Goal: Task Accomplishment & Management: Use online tool/utility

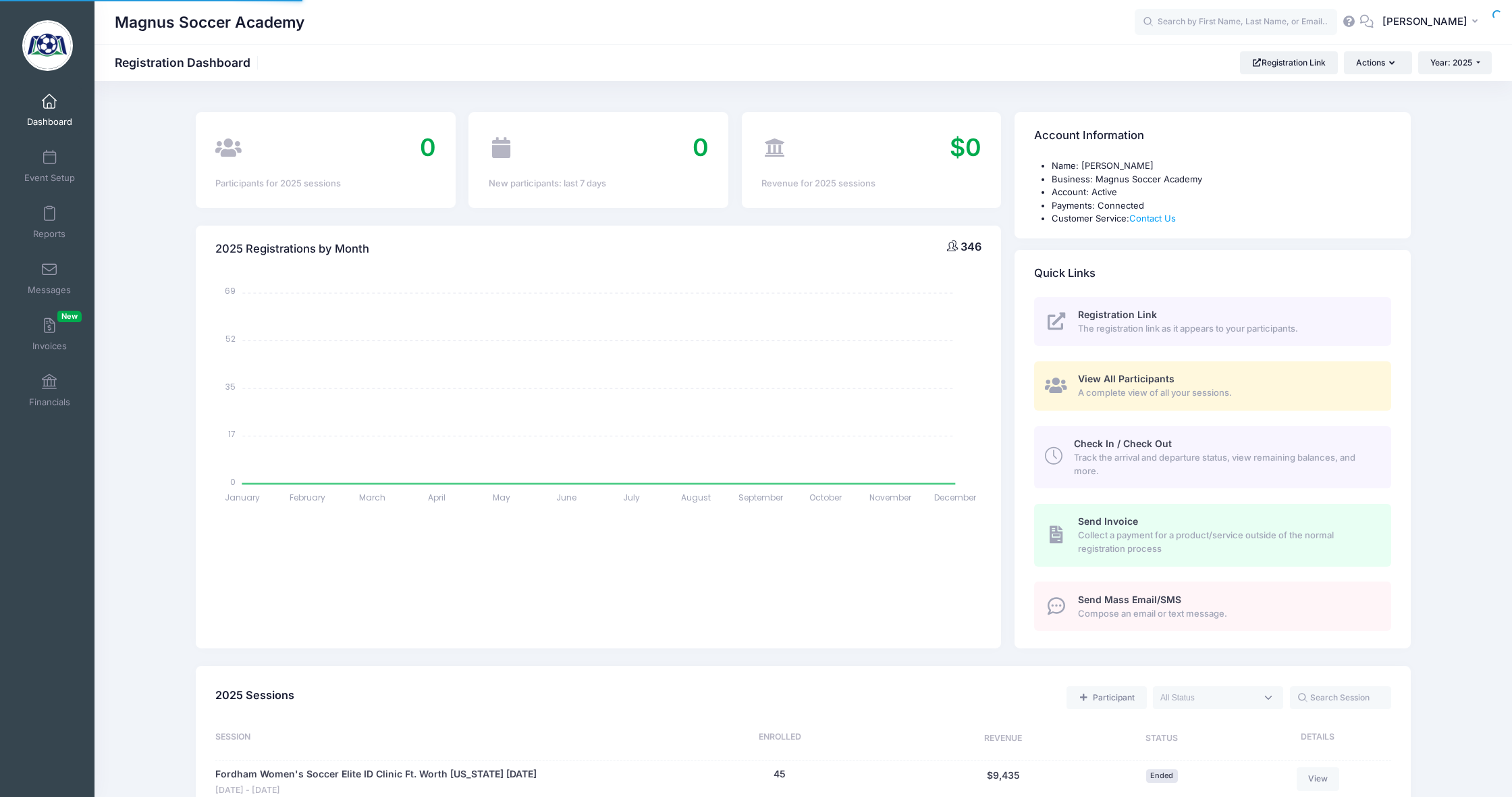
select select
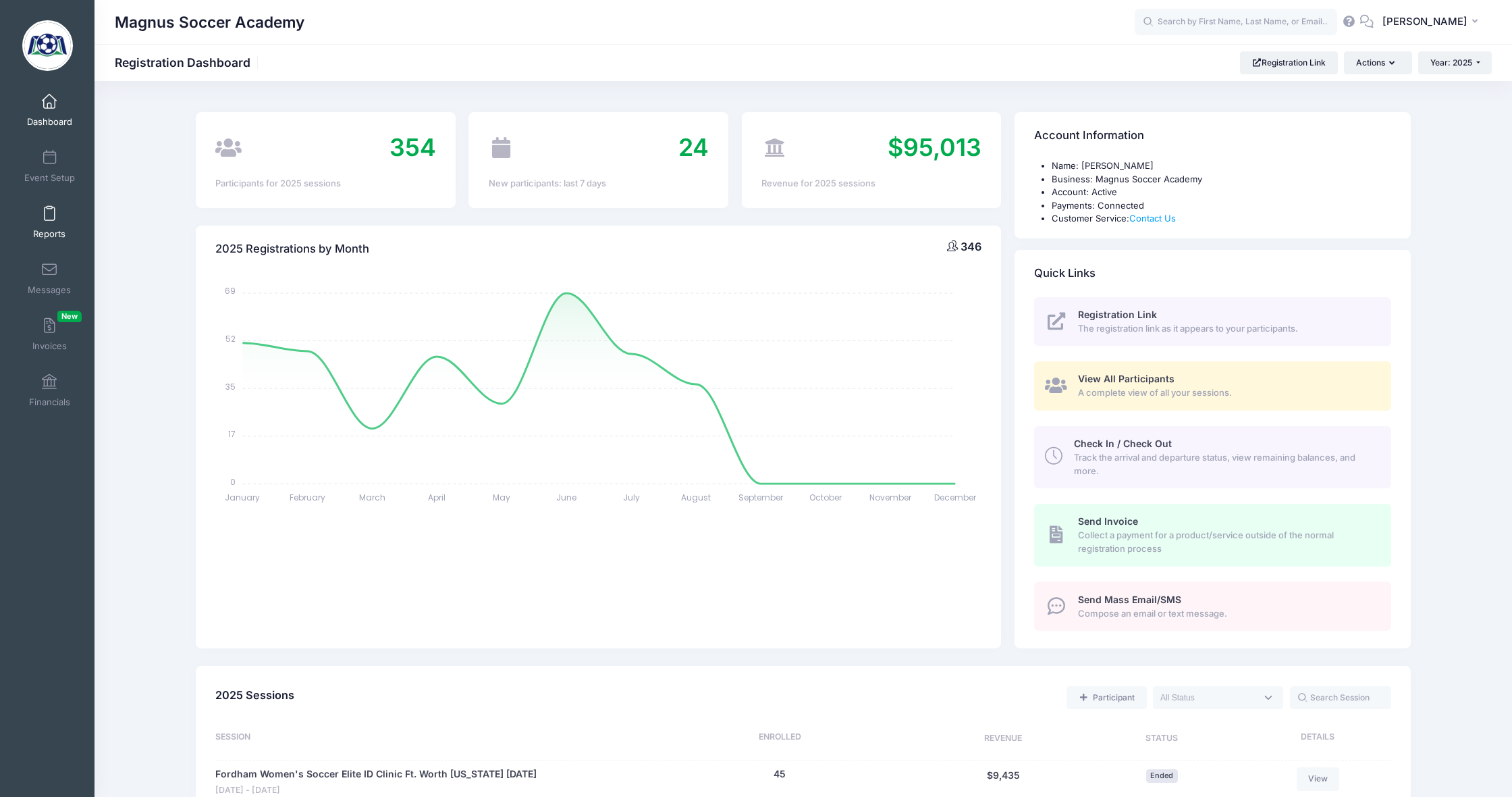
click at [34, 219] on link "Reports" at bounding box center [50, 222] width 64 height 47
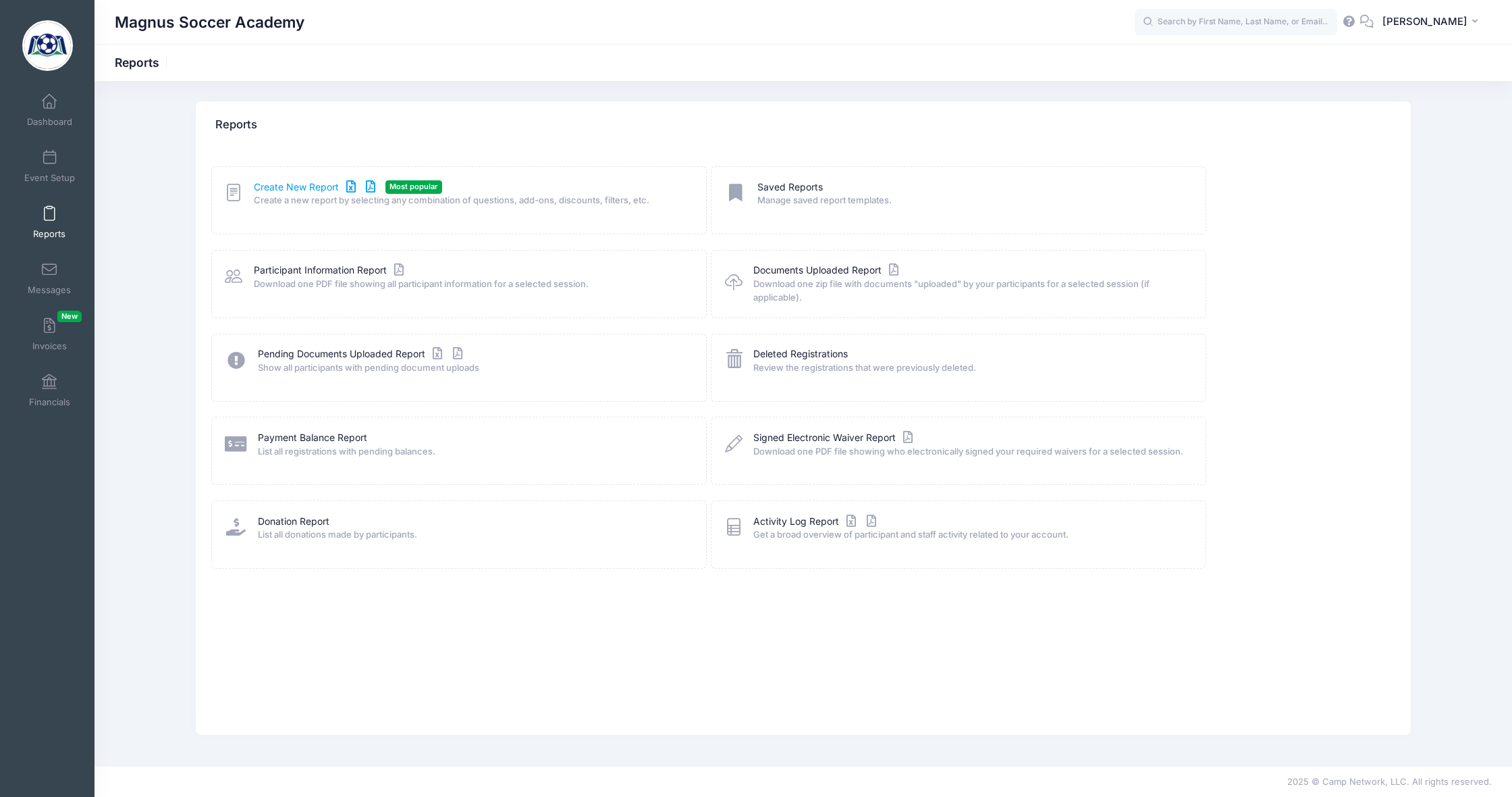
click at [287, 185] on link "Create New Report" at bounding box center [316, 187] width 125 height 14
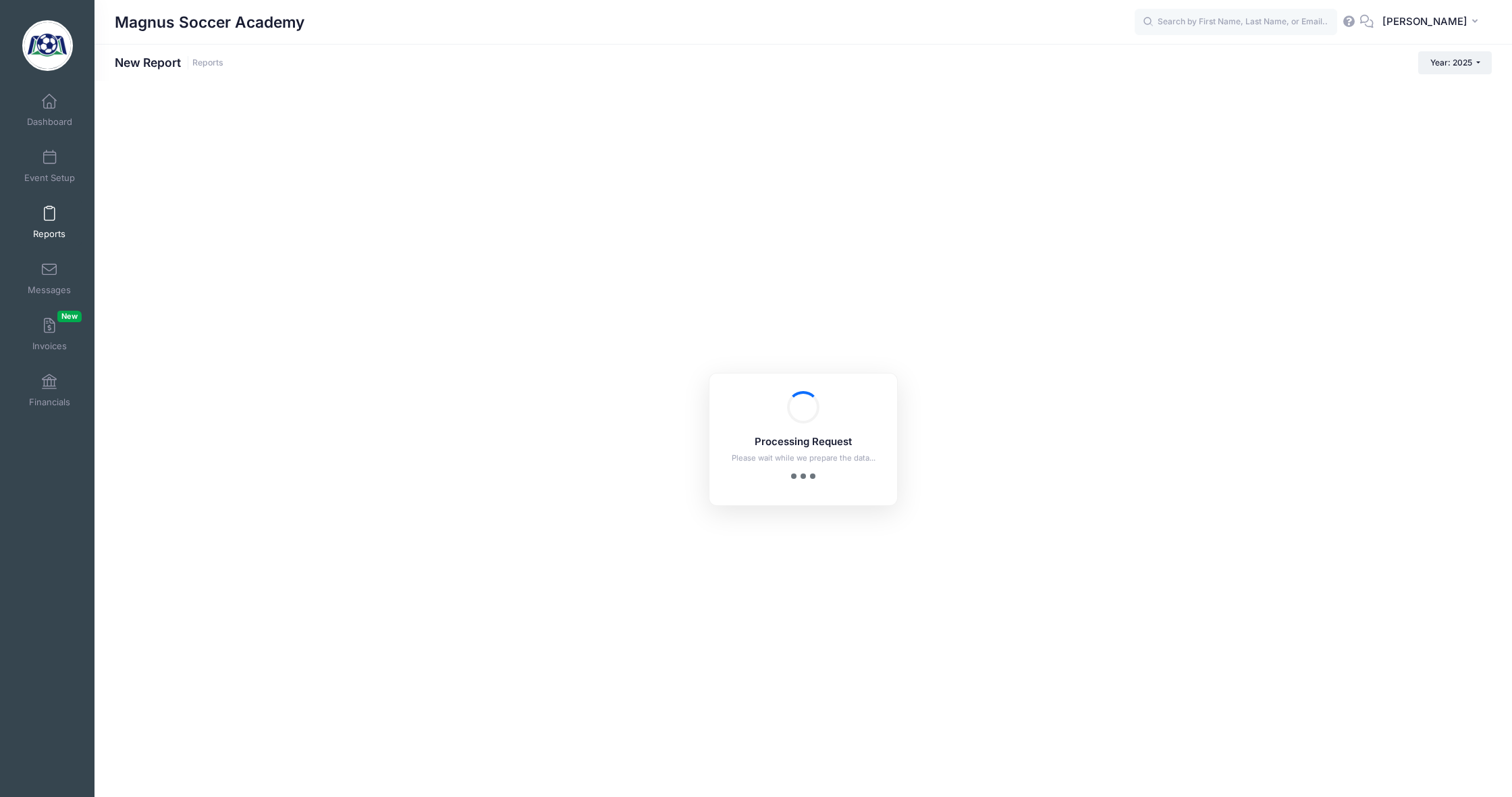
checkbox input "true"
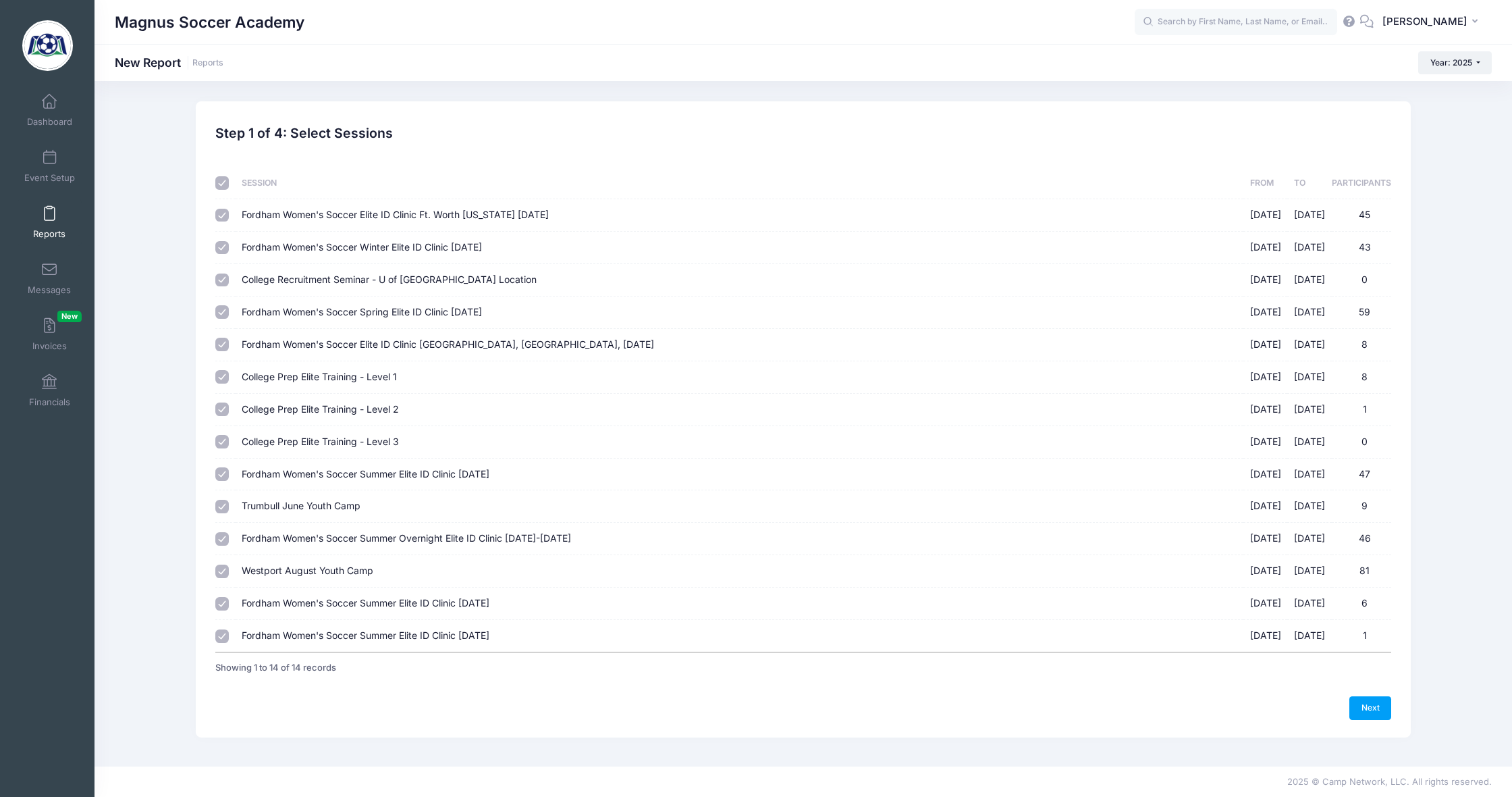
click at [222, 184] on input "checkbox" at bounding box center [221, 182] width 13 height 13
checkbox input "false"
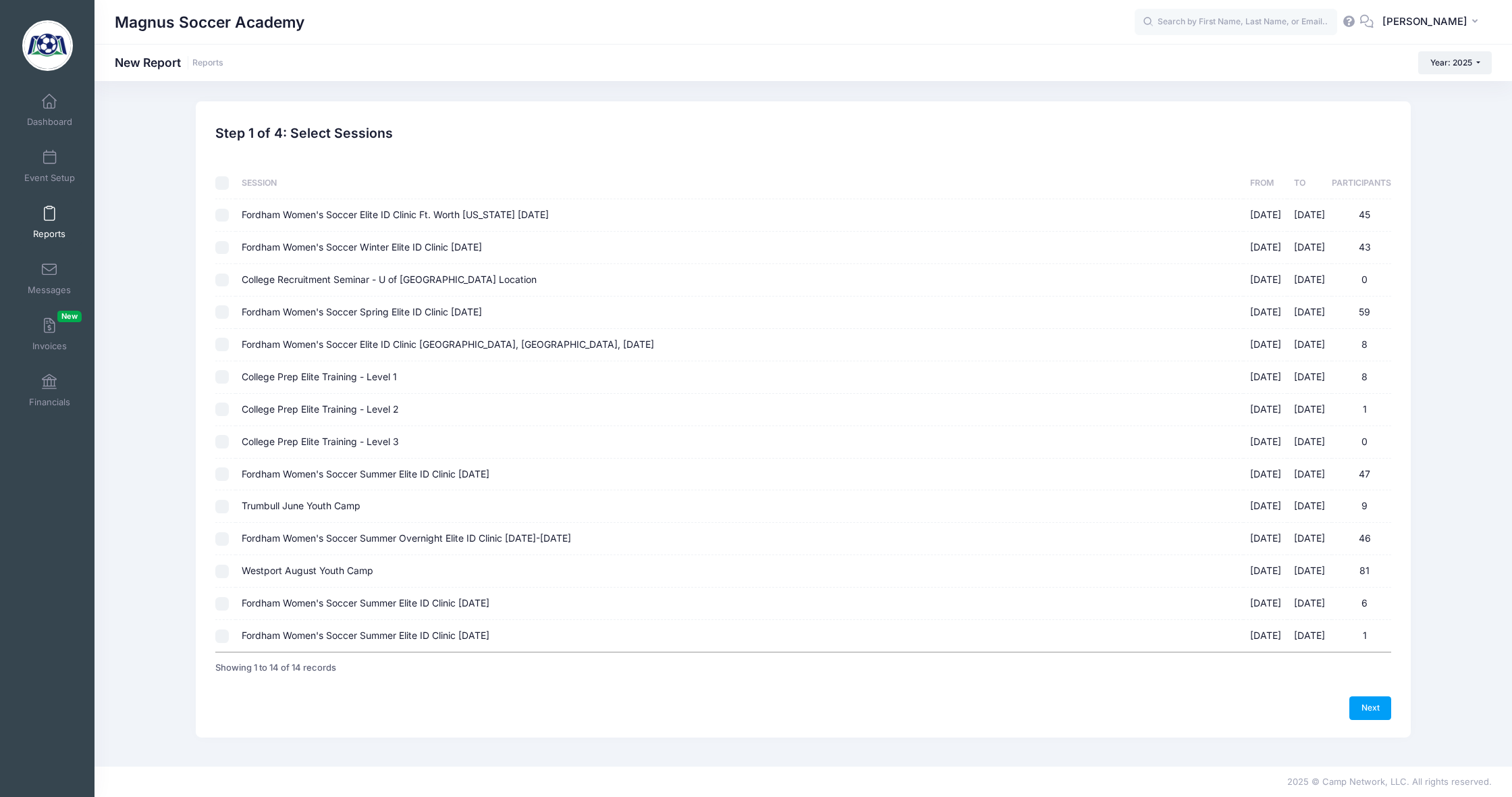
checkbox input "false"
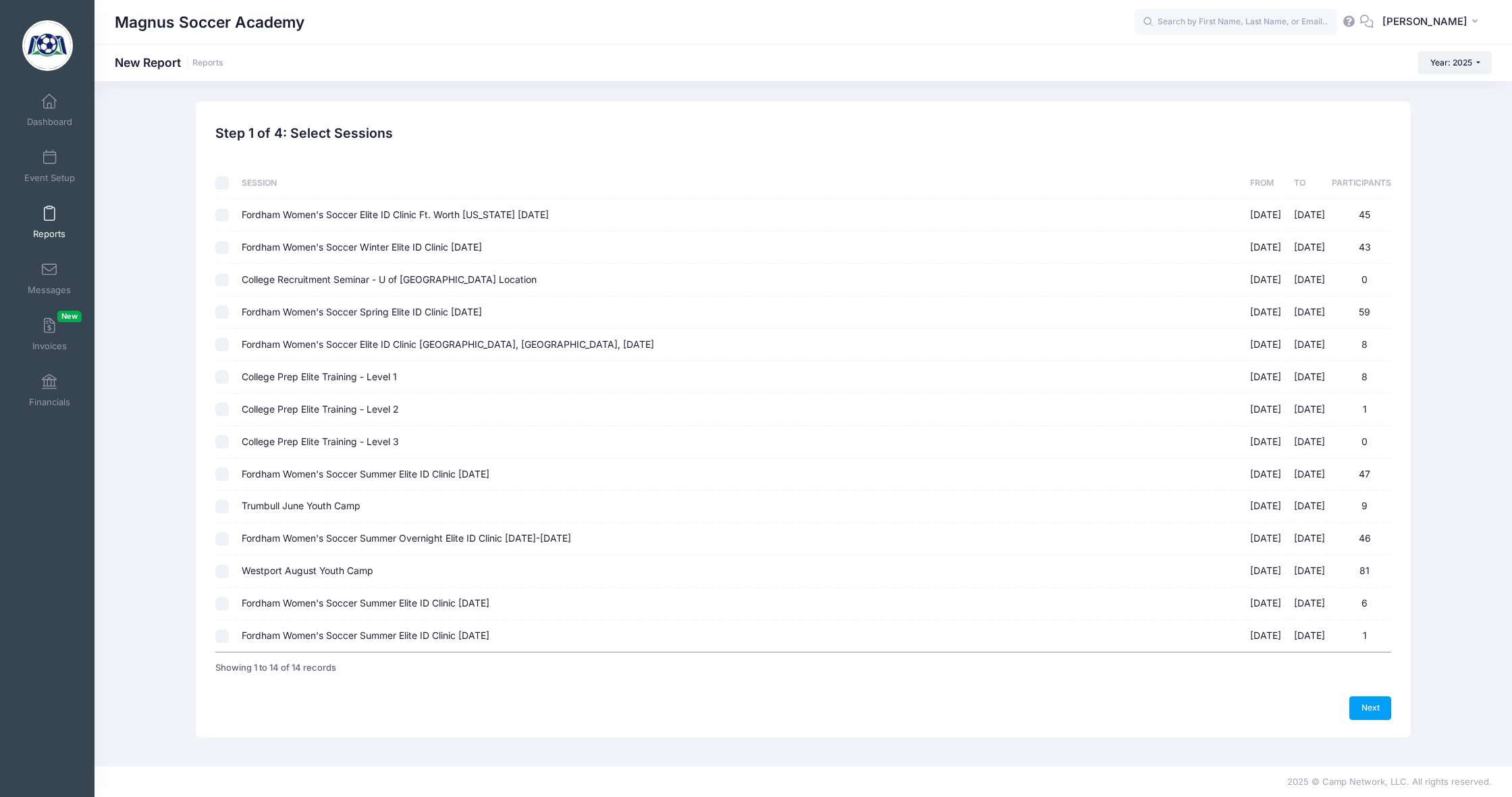
checkbox input "false"
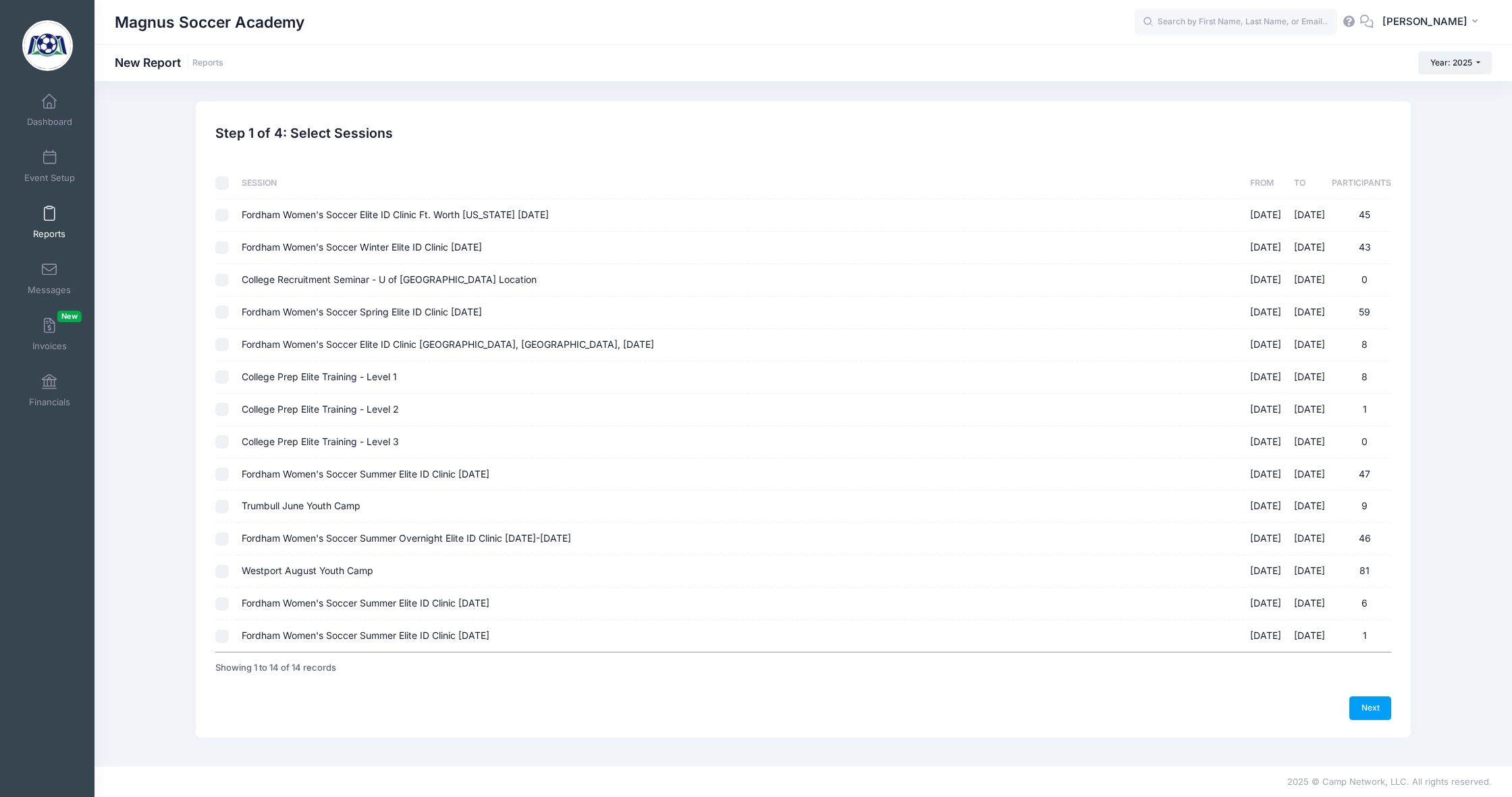
checkbox input "false"
click at [222, 570] on input "Westport August Youth Camp 08/18/2025 - 08/21/2025 81" at bounding box center [221, 571] width 13 height 13
checkbox input "true"
click at [1378, 699] on link "Next" at bounding box center [1370, 707] width 42 height 23
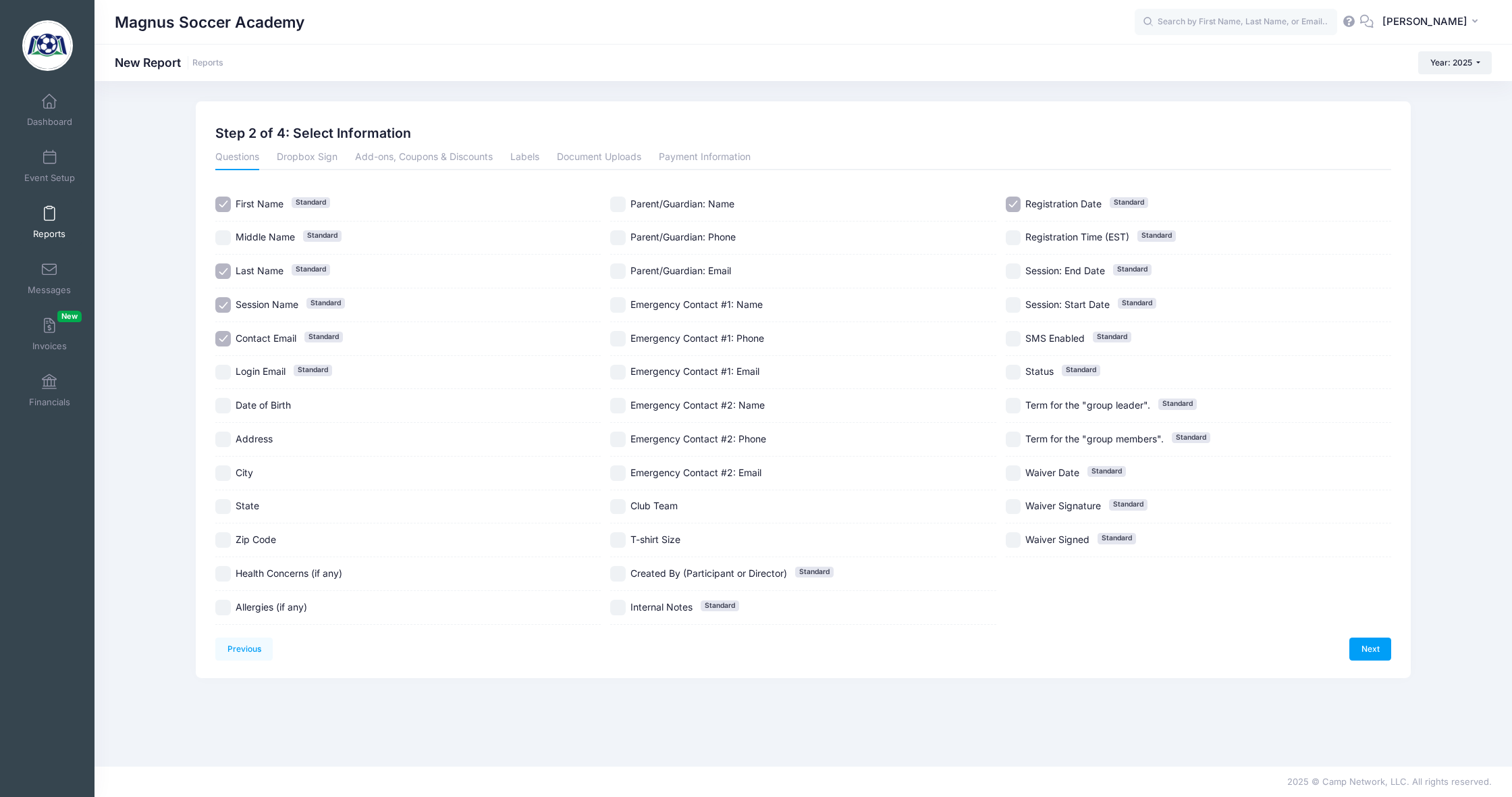
click at [225, 302] on input "Session Name Standard" at bounding box center [223, 305] width 15 height 15
checkbox input "false"
click at [221, 373] on input "Login Email Standard" at bounding box center [223, 372] width 15 height 15
checkbox input "true"
click at [221, 408] on input "Date of Birth" at bounding box center [223, 406] width 15 height 15
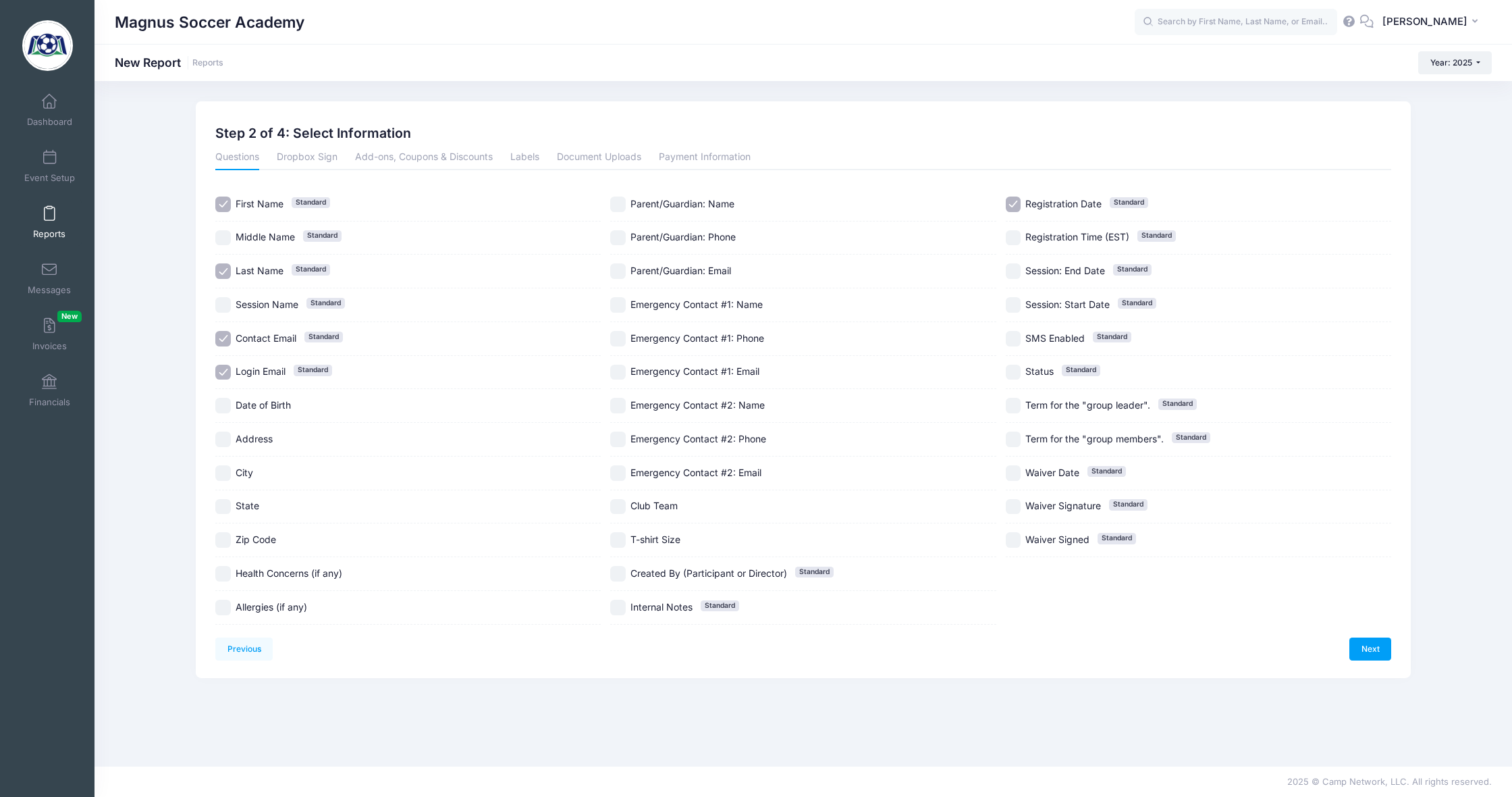
checkbox input "true"
click at [1011, 212] on input "Registration Date Standard" at bounding box center [1014, 204] width 15 height 15
checkbox input "false"
click at [621, 279] on input "Parent/Guardian: Email" at bounding box center [618, 271] width 15 height 15
checkbox input "true"
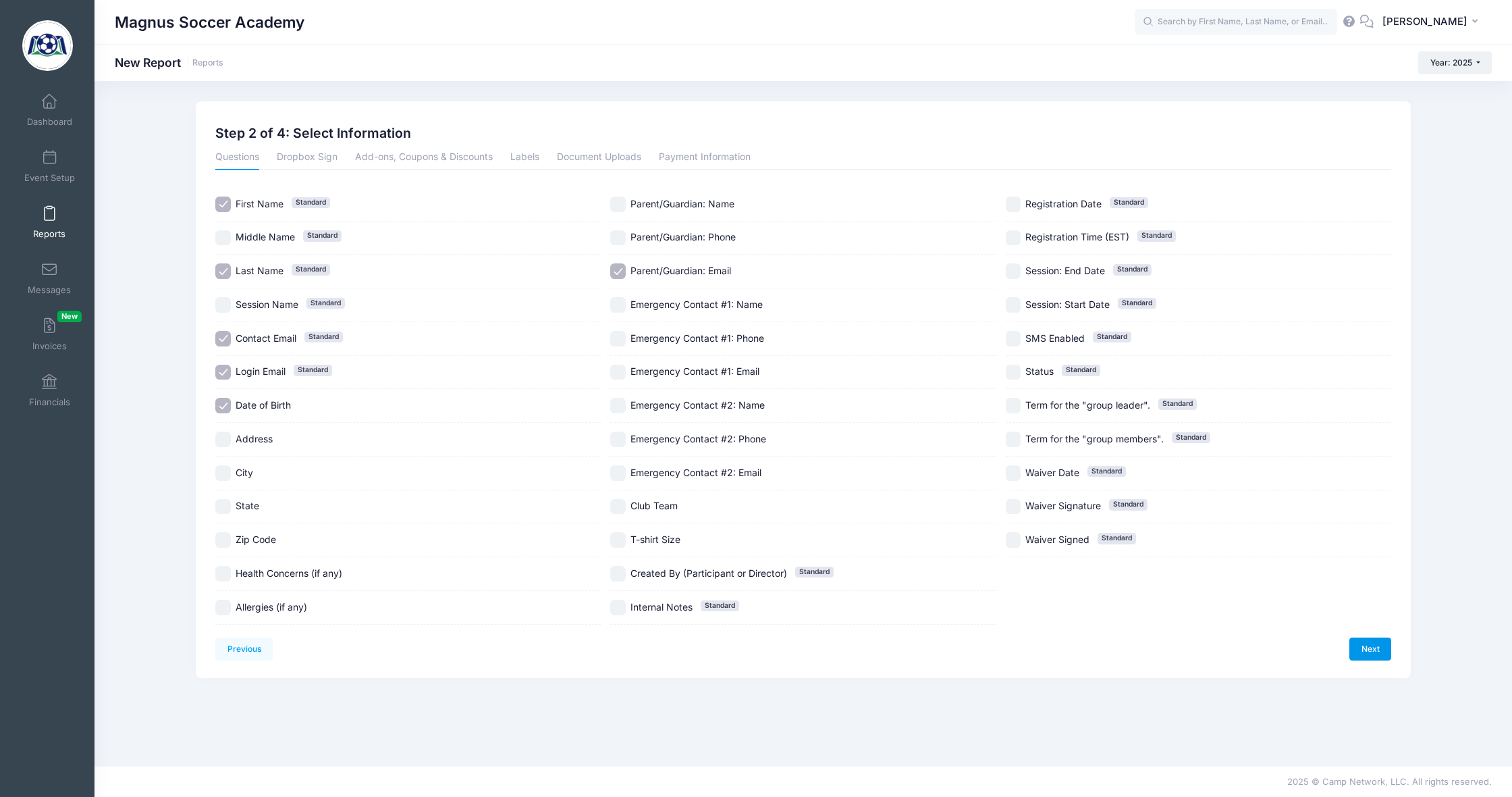
click at [1361, 638] on link "Next" at bounding box center [1370, 649] width 42 height 23
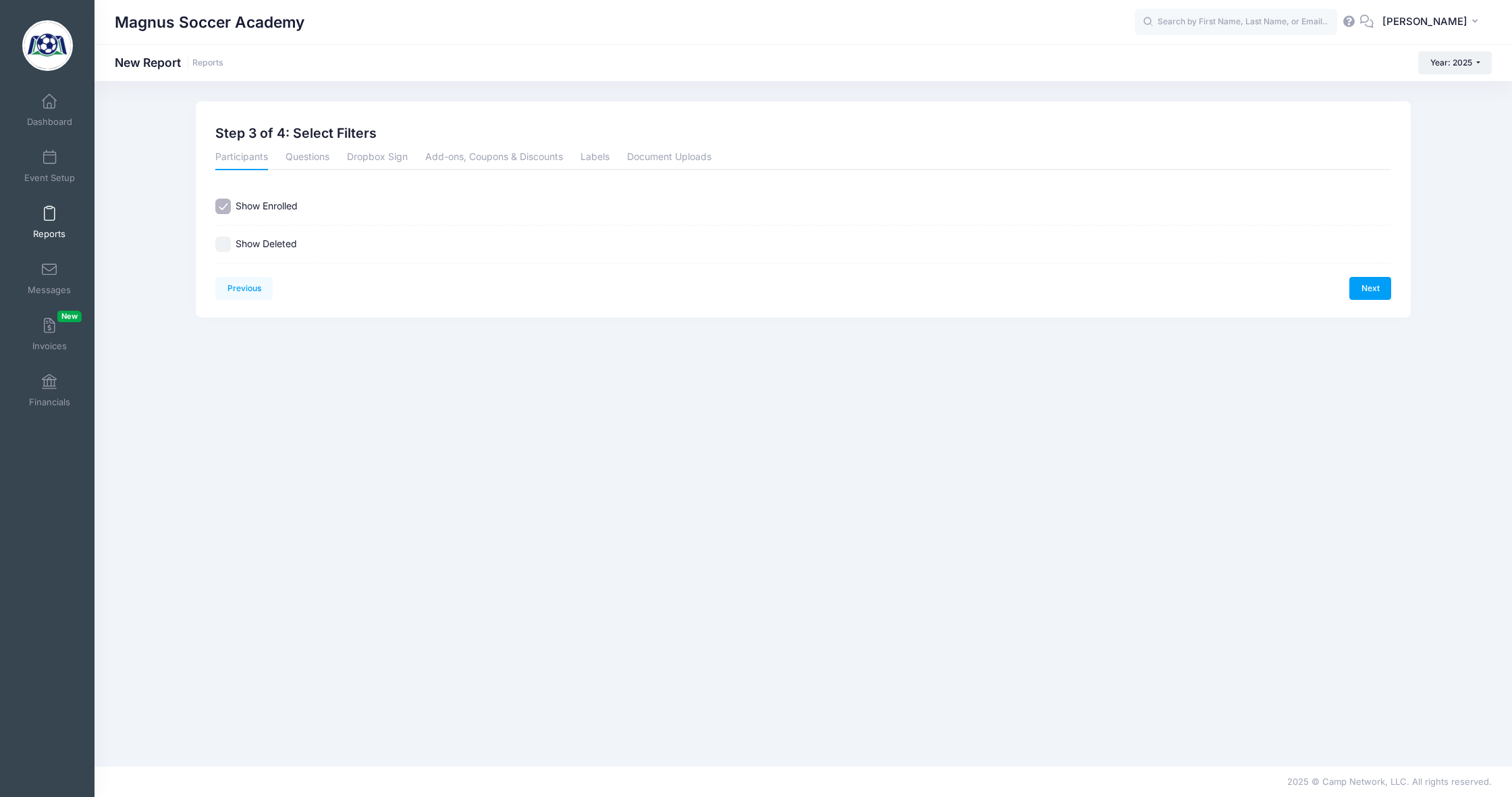
click at [1369, 289] on link "Next" at bounding box center [1370, 288] width 42 height 23
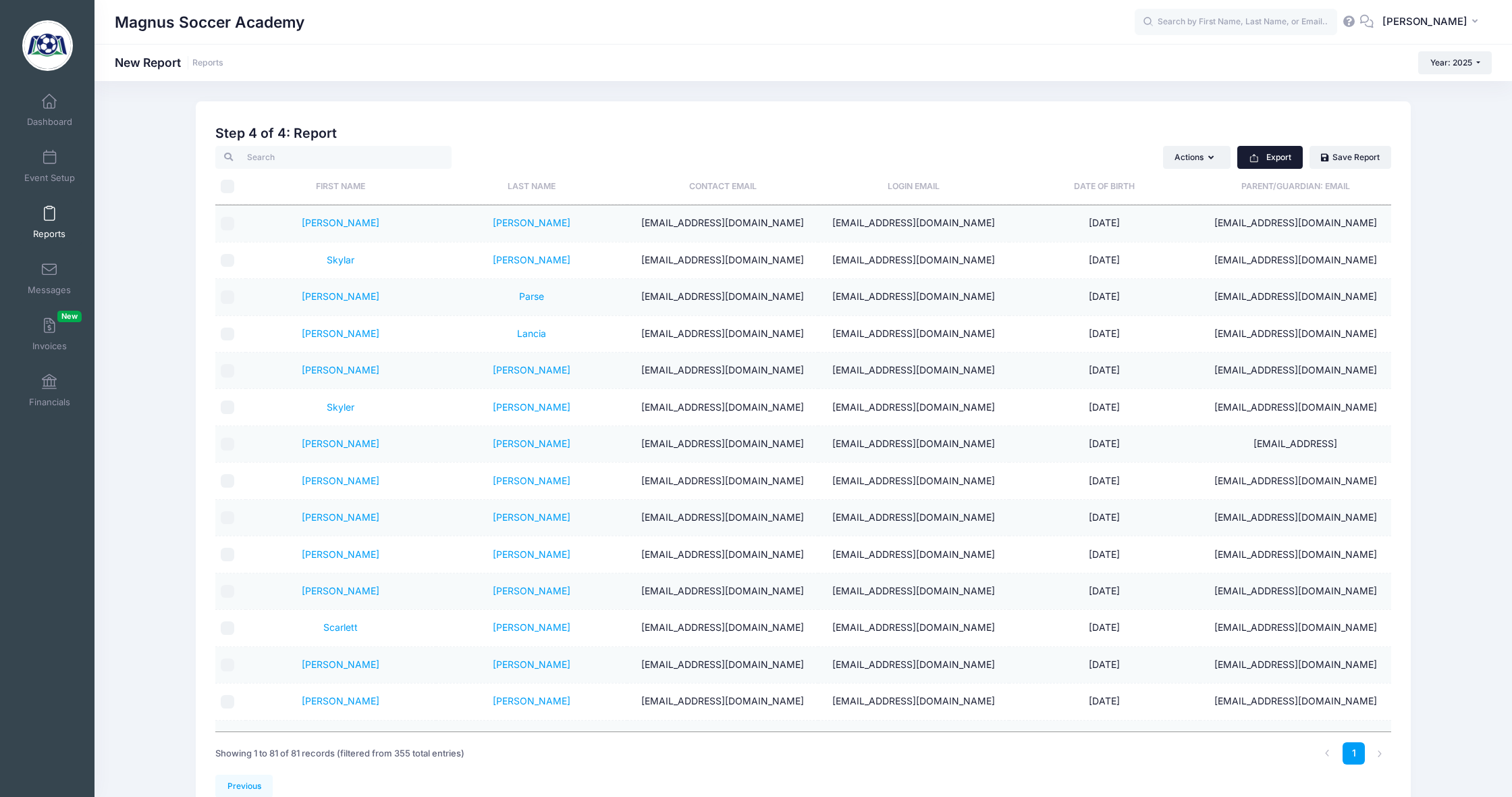
click at [1282, 152] on button "Export" at bounding box center [1270, 157] width 65 height 23
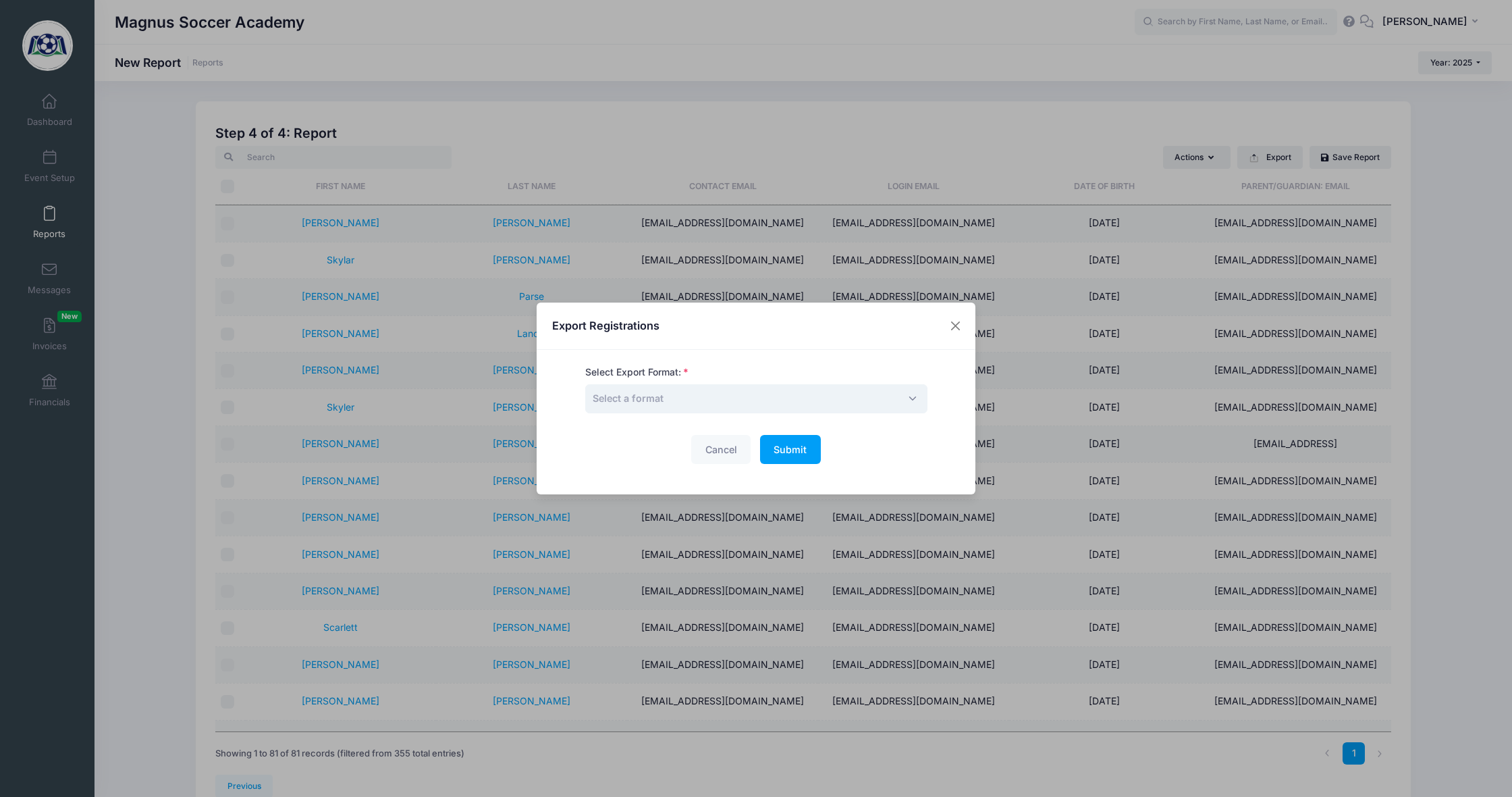
drag, startPoint x: 771, startPoint y: 389, endPoint x: 771, endPoint y: 399, distance: 10.0
click at [771, 390] on span "Select a format" at bounding box center [756, 398] width 343 height 29
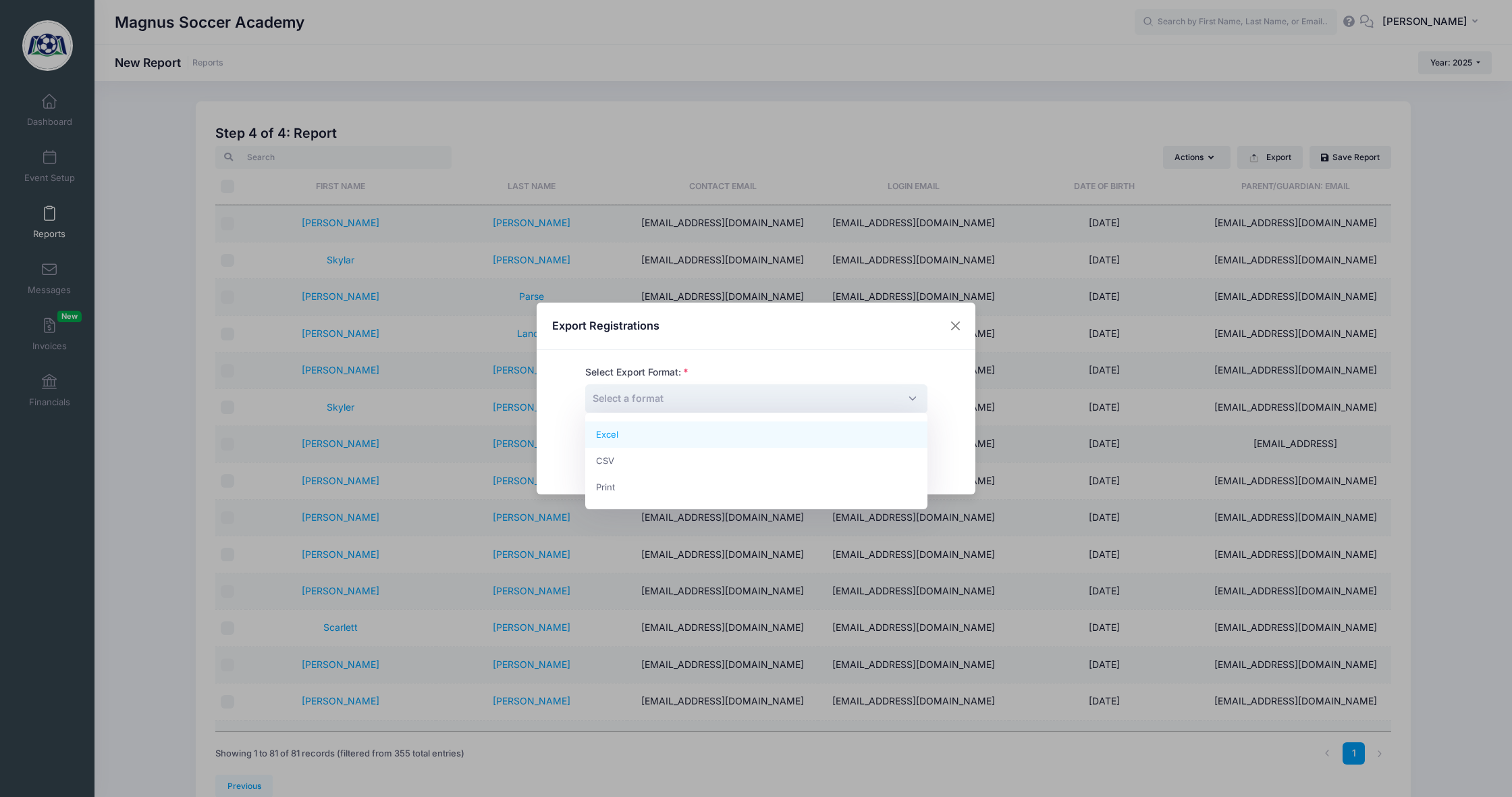
select select "excel"
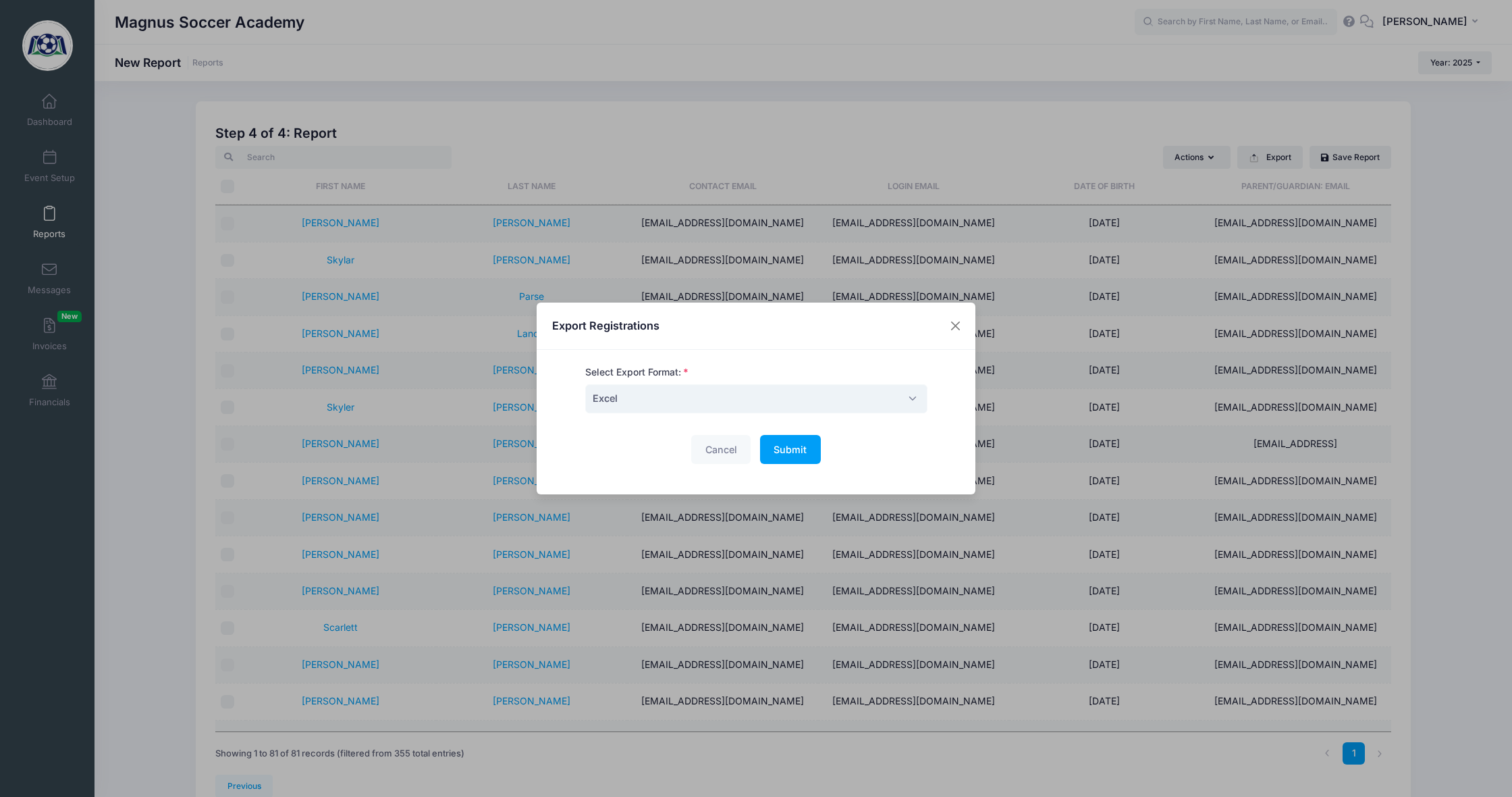
click at [783, 448] on span "Submit" at bounding box center [790, 449] width 33 height 11
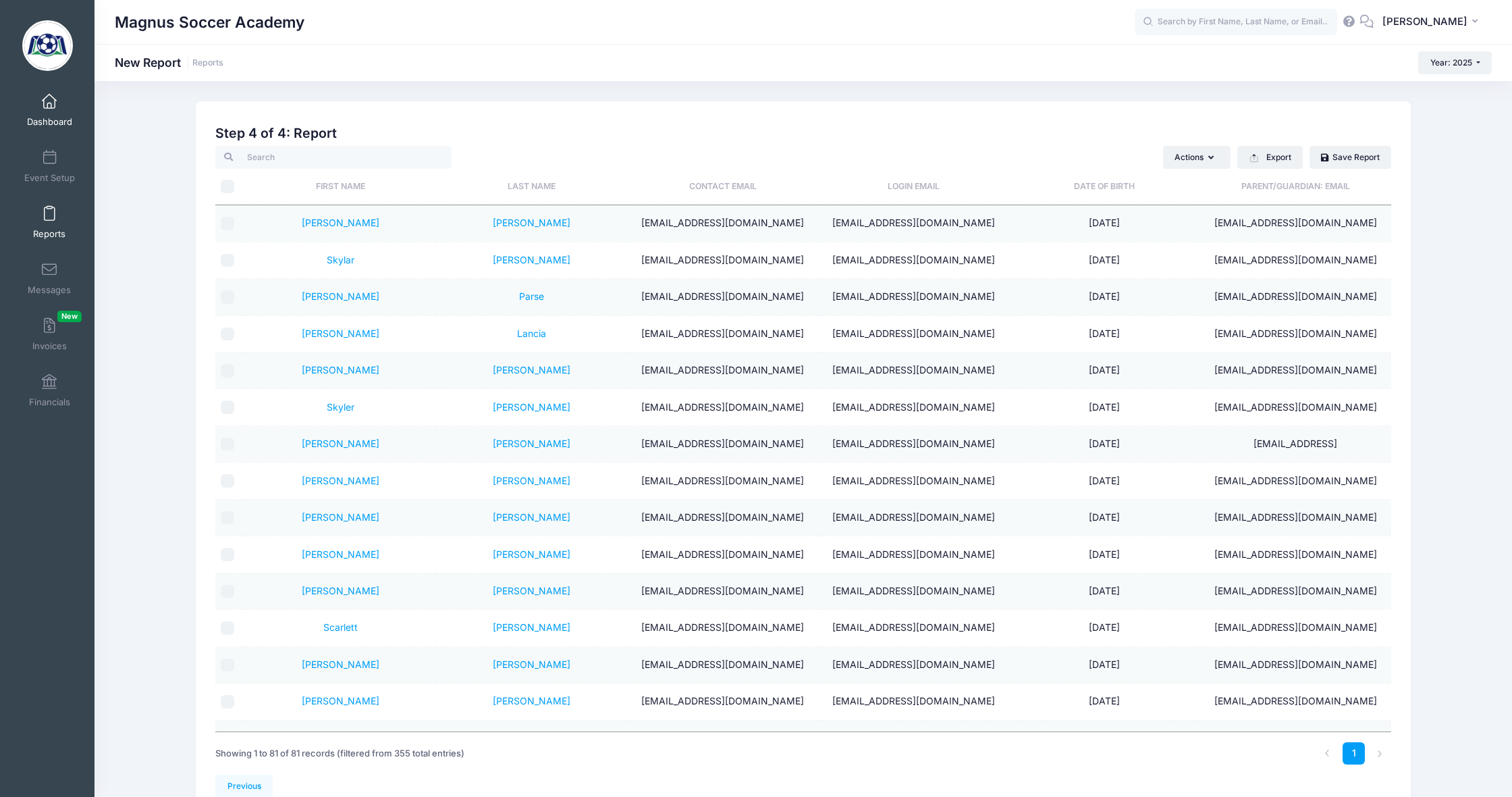
click at [49, 107] on span at bounding box center [49, 102] width 0 height 15
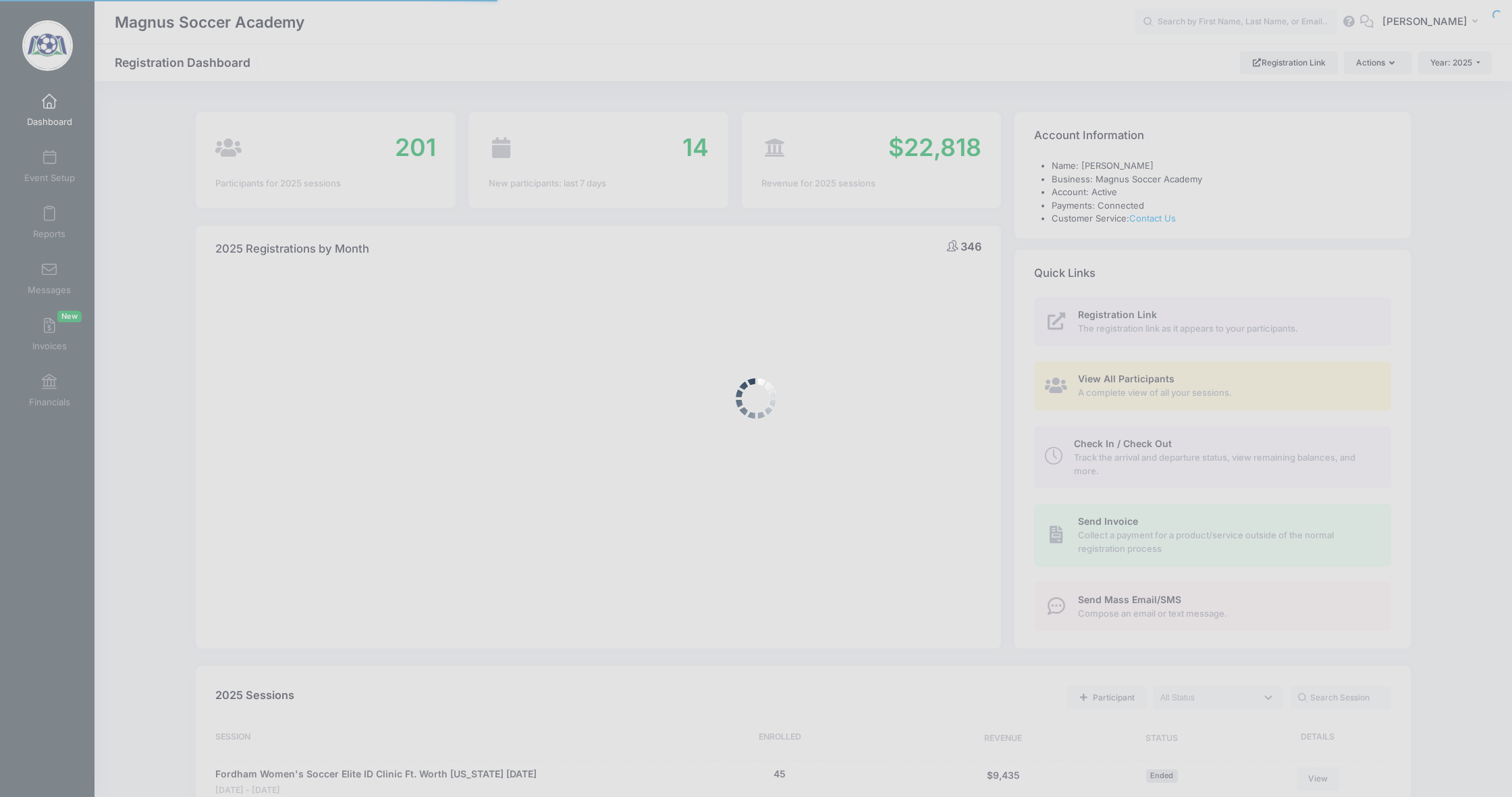
select select
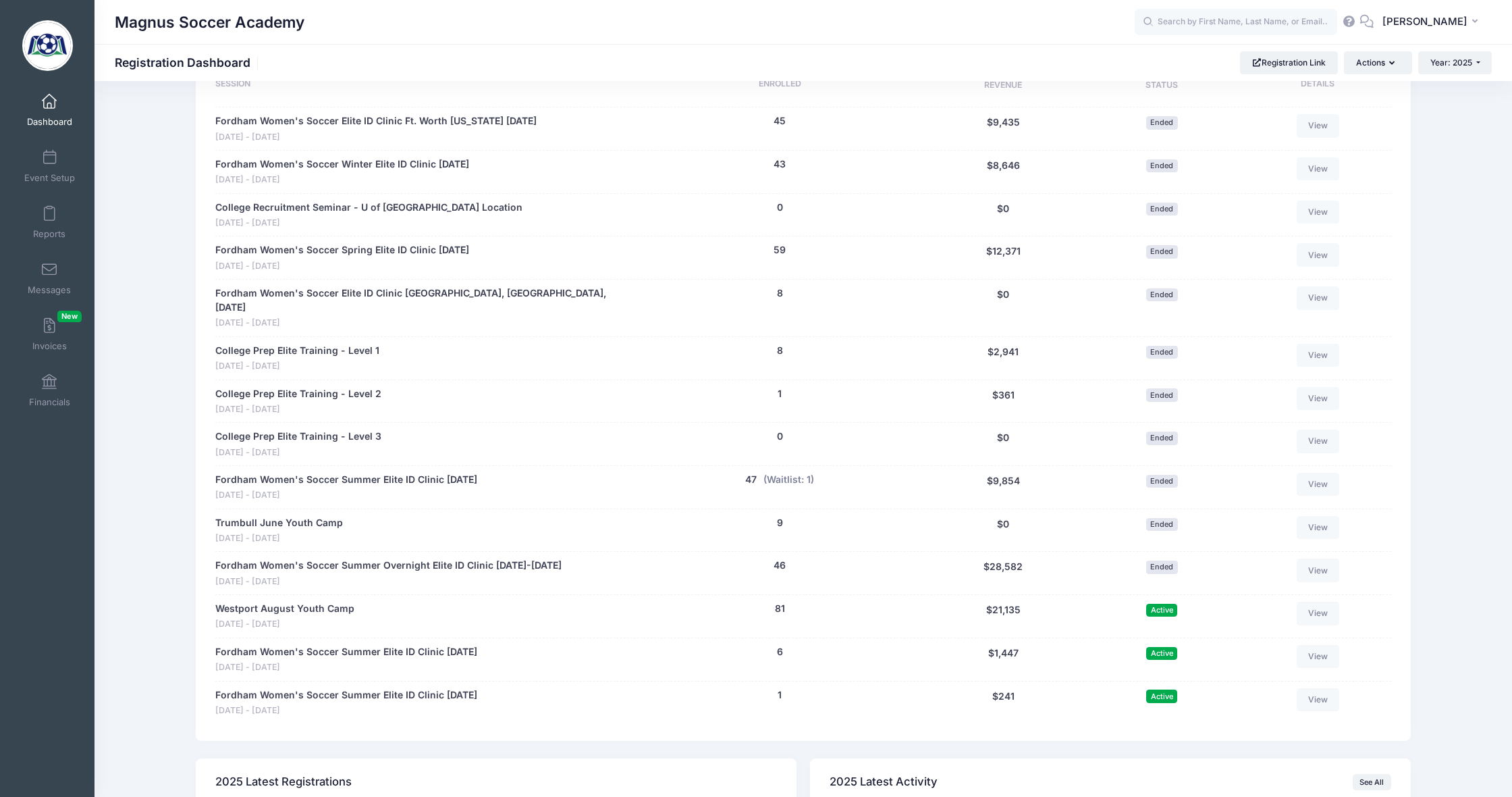
scroll to position [655, 0]
